Goal: Find specific page/section

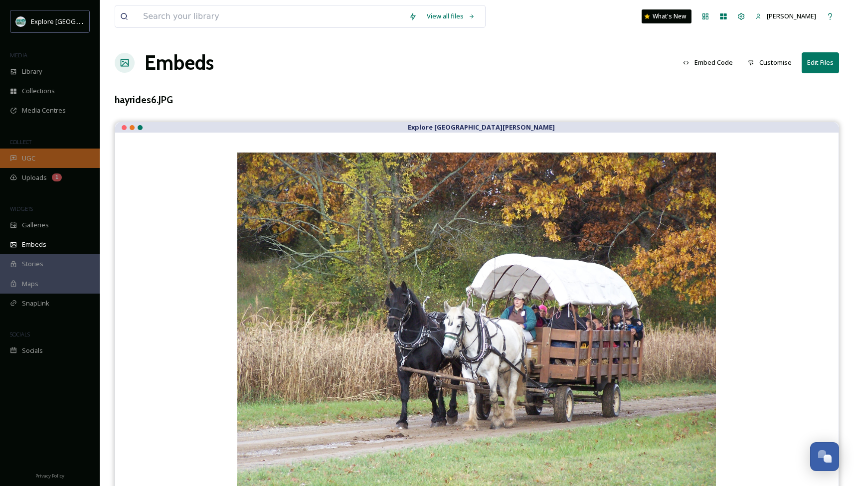
click at [32, 156] on span "UGC" at bounding box center [28, 158] width 13 height 9
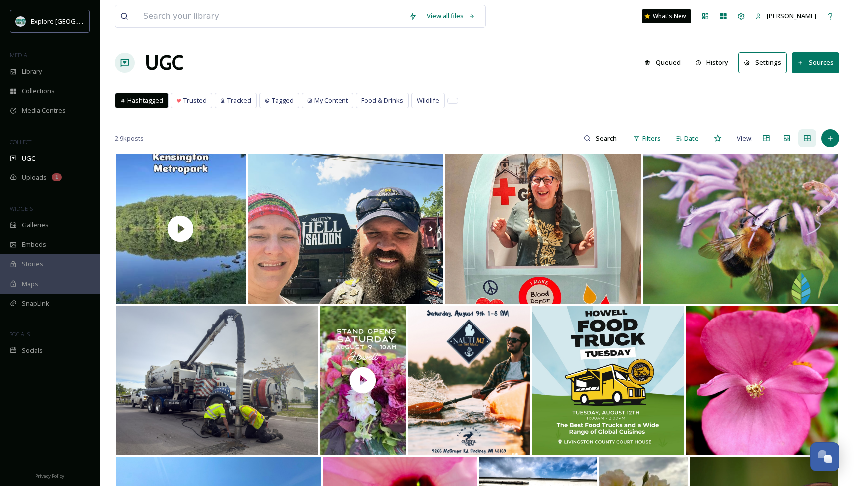
click at [714, 66] on button "History" at bounding box center [711, 62] width 43 height 19
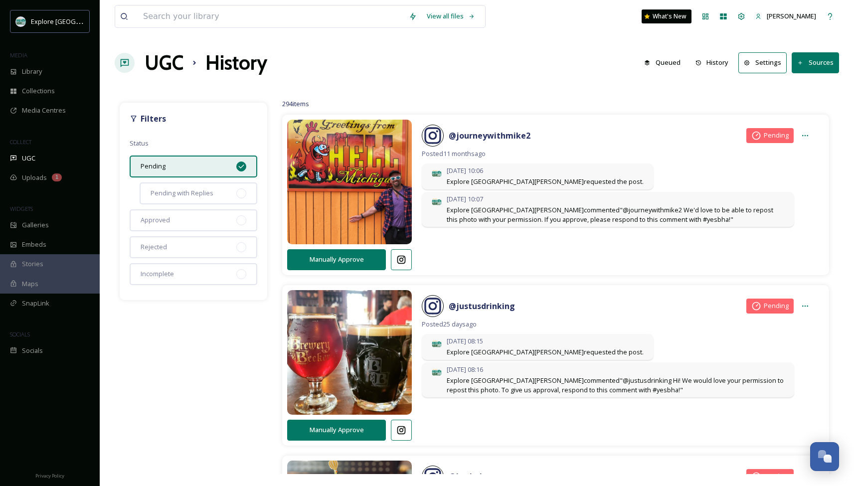
click at [240, 167] on icon at bounding box center [241, 166] width 5 height 4
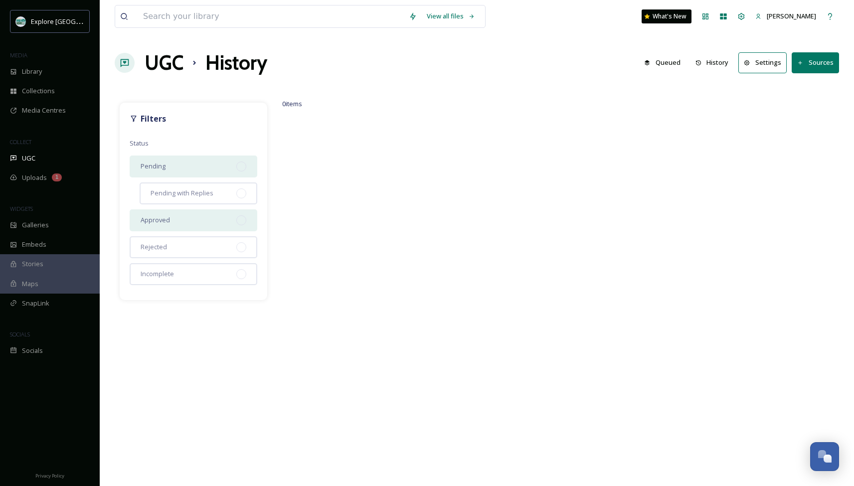
click at [239, 218] on div at bounding box center [241, 220] width 10 height 10
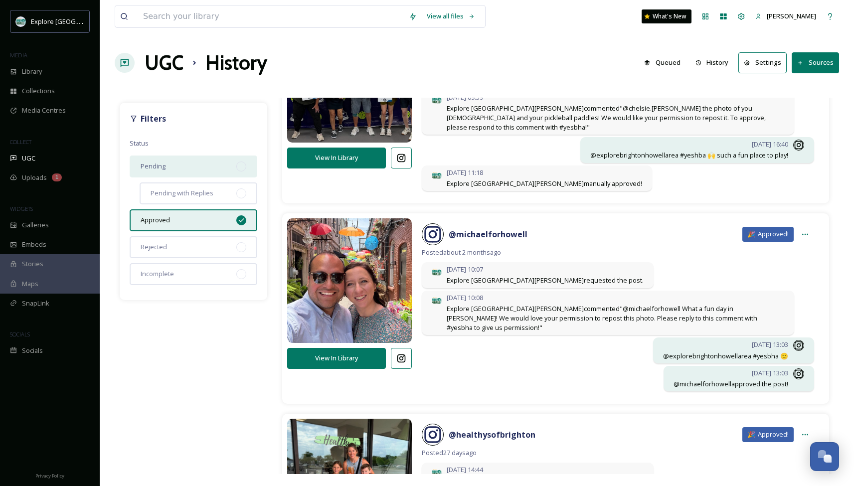
scroll to position [493, 0]
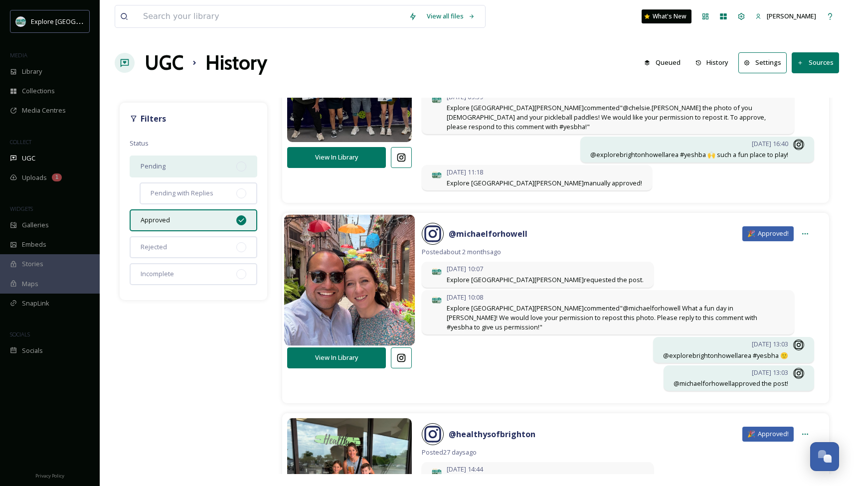
click at [385, 293] on img at bounding box center [349, 280] width 131 height 157
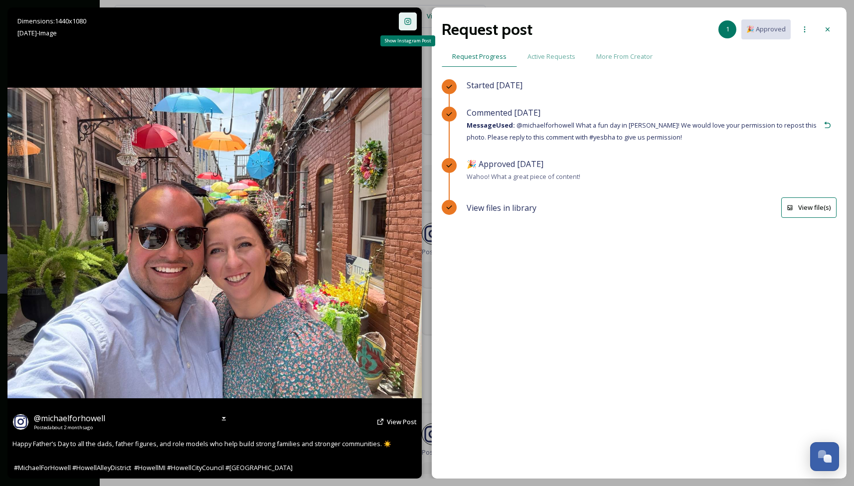
click at [406, 24] on icon at bounding box center [408, 21] width 6 height 6
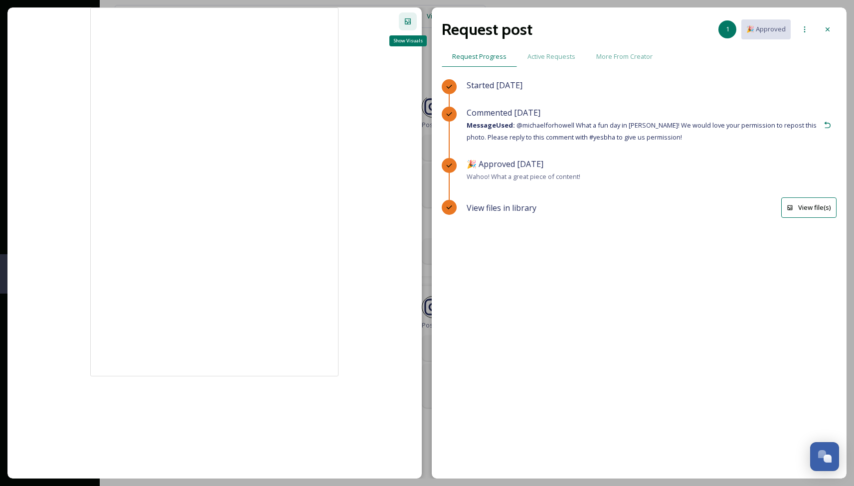
scroll to position [277, 0]
click at [406, 26] on div "Show Visuals" at bounding box center [408, 21] width 18 height 18
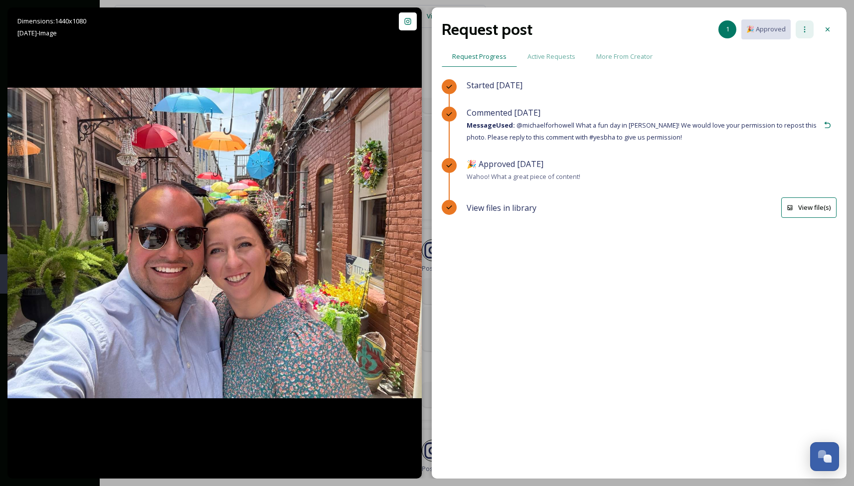
click at [804, 25] on div at bounding box center [805, 29] width 18 height 18
click at [828, 29] on icon at bounding box center [827, 29] width 8 height 8
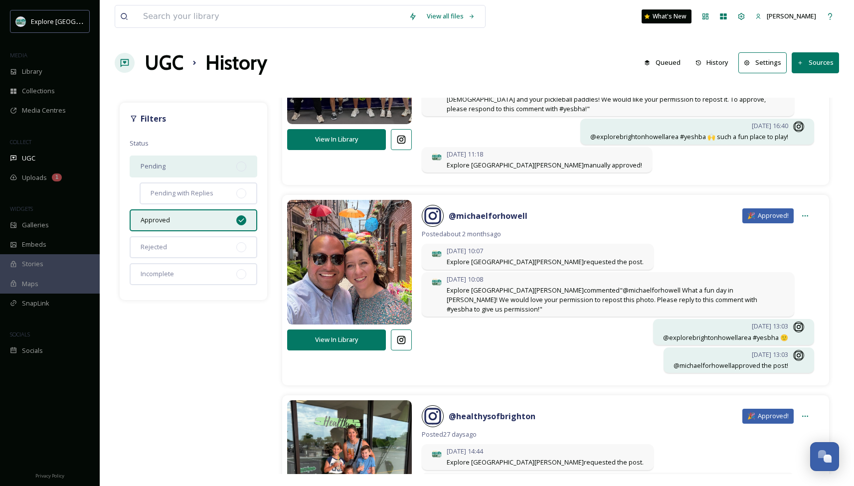
scroll to position [493, 0]
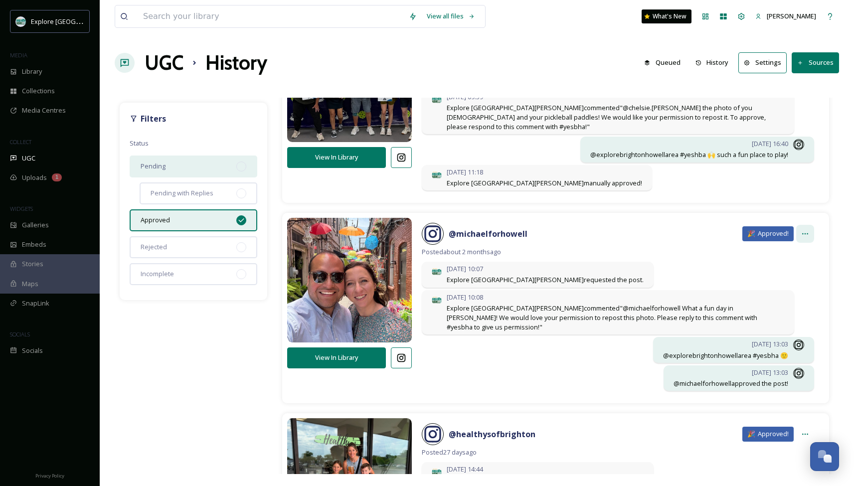
click at [805, 230] on icon at bounding box center [805, 234] width 8 height 8
click at [404, 353] on icon at bounding box center [401, 358] width 10 height 10
